Goal: Information Seeking & Learning: Find specific fact

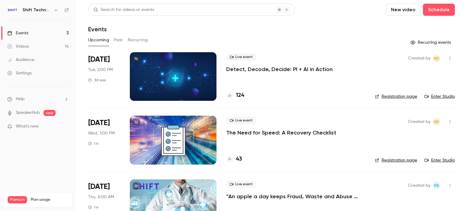
click at [207, 70] on div at bounding box center [173, 76] width 87 height 49
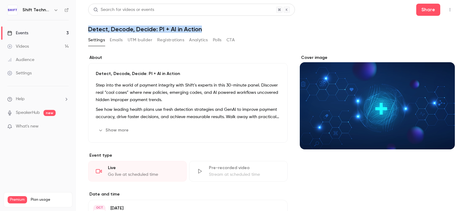
drag, startPoint x: 190, startPoint y: 29, endPoint x: 76, endPoint y: 26, distance: 114.2
click at [76, 26] on main "Search for videos or events Share Detect, Decode, Decide: PI + AI in Action Set…" at bounding box center [271, 105] width 391 height 211
copy h1 "Detect, Decode, Decide: PI + AI in Action"
